Goal: Navigation & Orientation: Find specific page/section

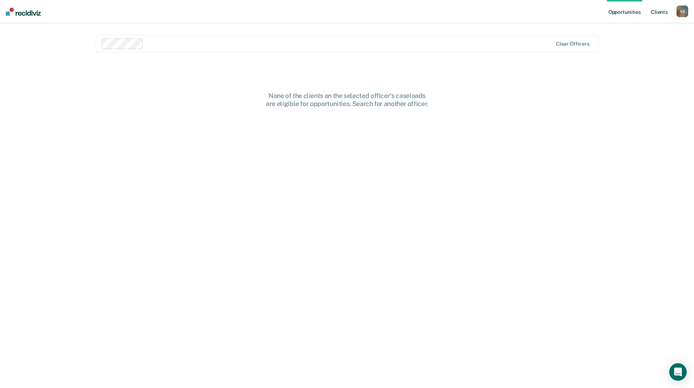
click at [658, 13] on link "Client s" at bounding box center [660, 11] width 20 height 23
